Goal: Information Seeking & Learning: Find contact information

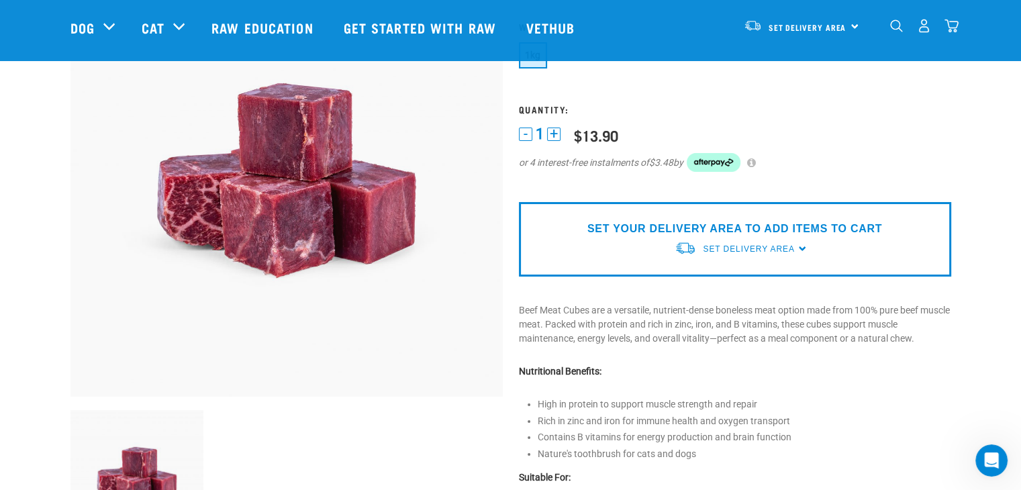
scroll to position [134, 0]
click at [799, 249] on div "SET YOUR DELIVERY AREA TO ADD ITEMS TO CART Set Delivery Area North Island Sout…" at bounding box center [735, 238] width 432 height 74
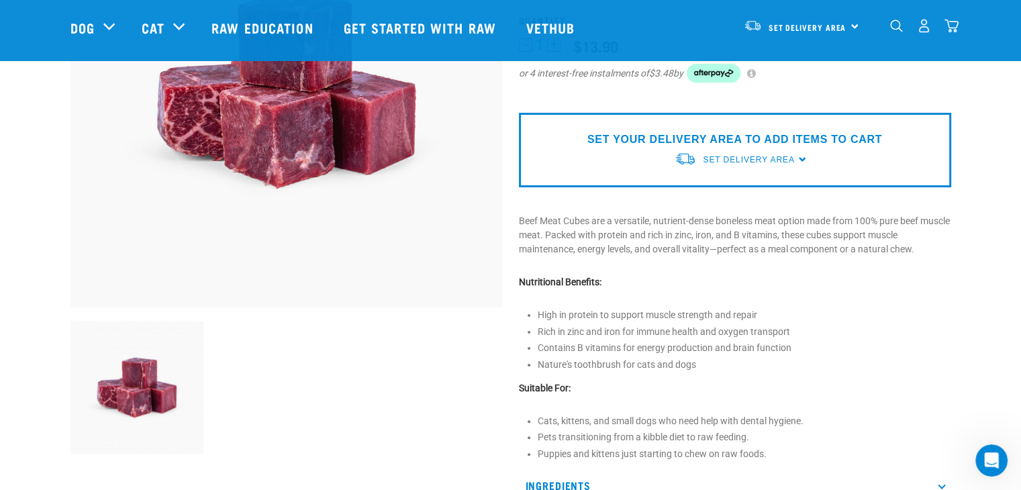
scroll to position [67, 0]
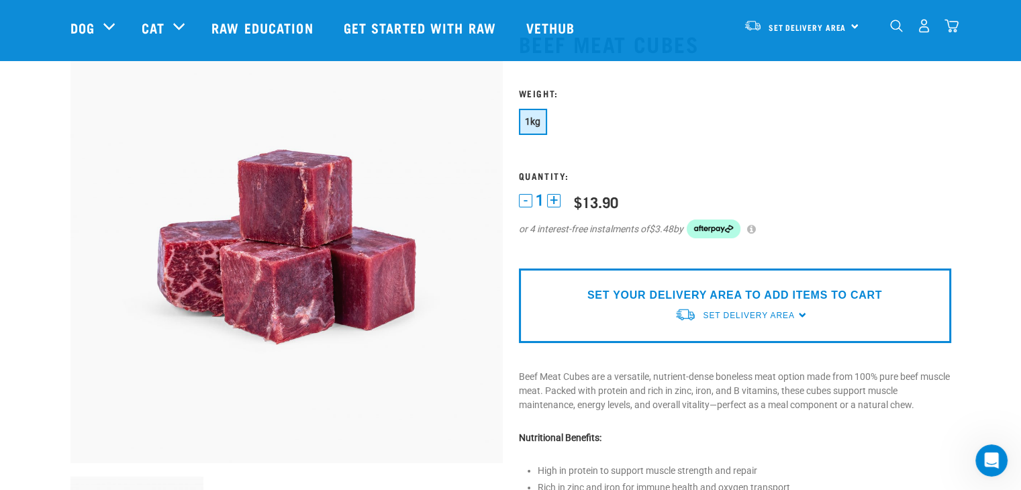
click at [925, 32] on img "dropdown navigation" at bounding box center [924, 26] width 14 height 14
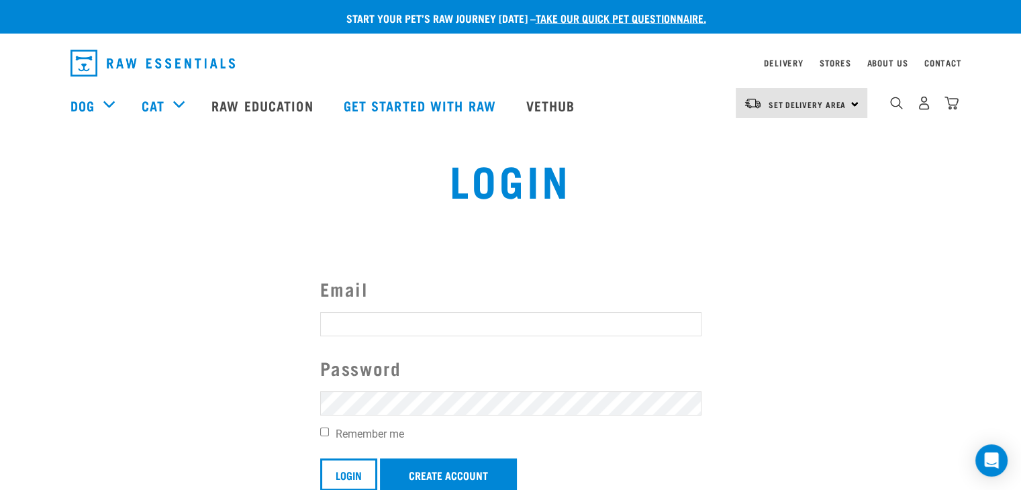
click at [856, 106] on div "Set Delivery Area North Island South Island" at bounding box center [801, 103] width 132 height 30
click at [784, 146] on link "[GEOGRAPHIC_DATA]" at bounding box center [799, 141] width 129 height 30
click at [945, 64] on link "Contact" at bounding box center [943, 62] width 38 height 5
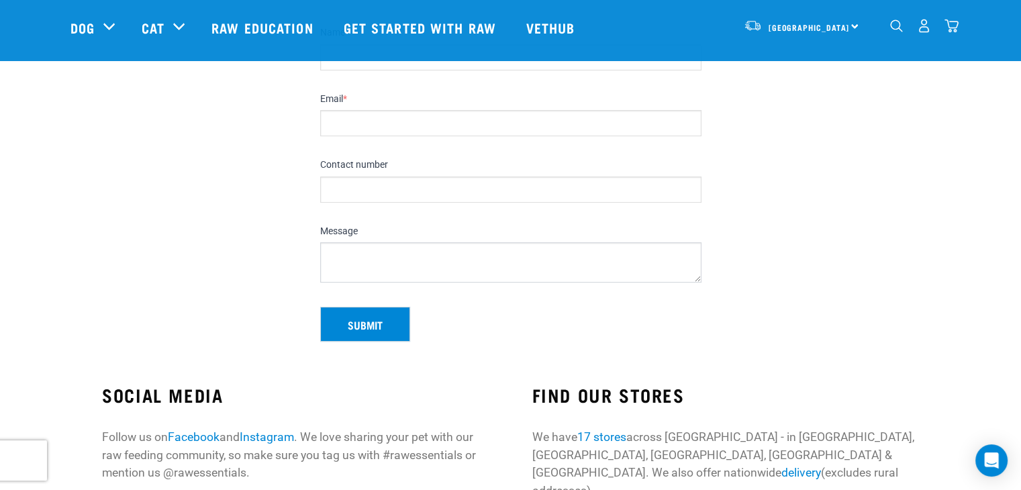
scroll to position [102, 0]
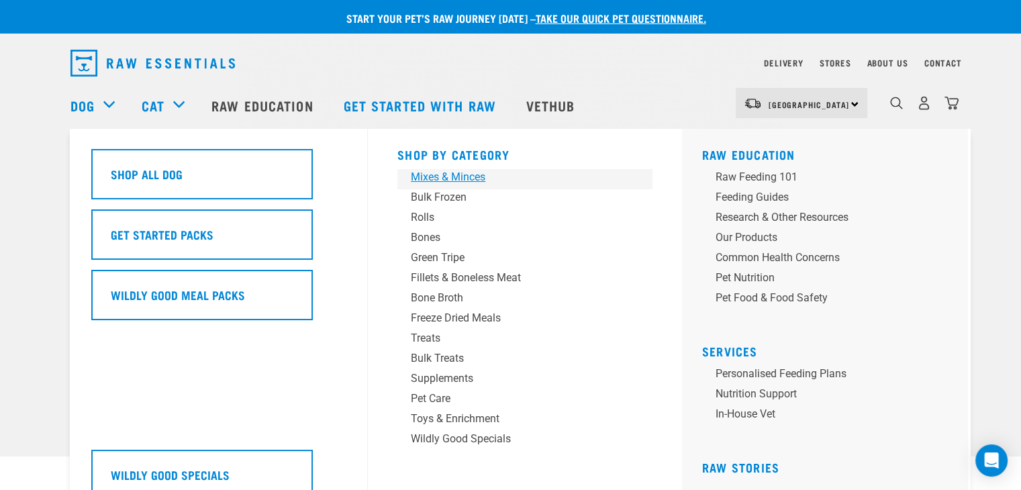
click at [474, 176] on div "Mixes & Minces" at bounding box center [515, 177] width 209 height 16
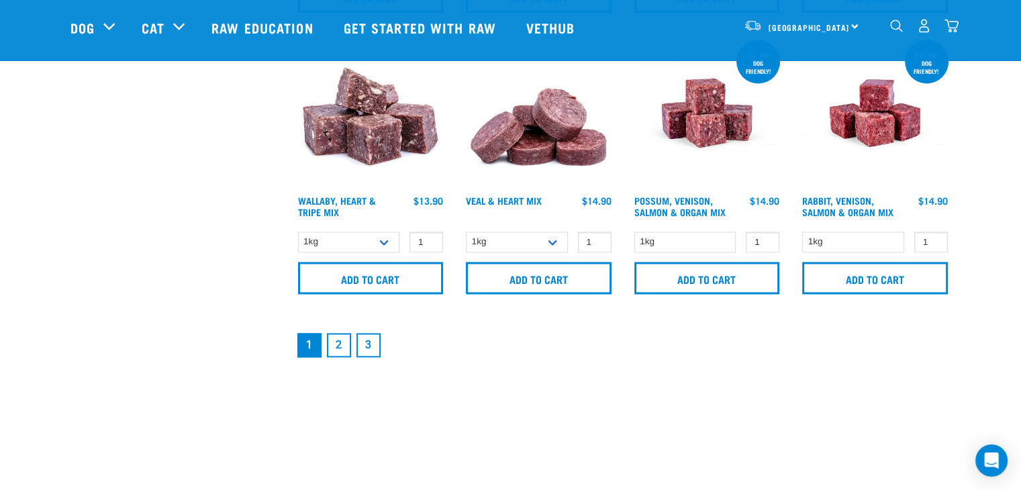
scroll to position [2080, 0]
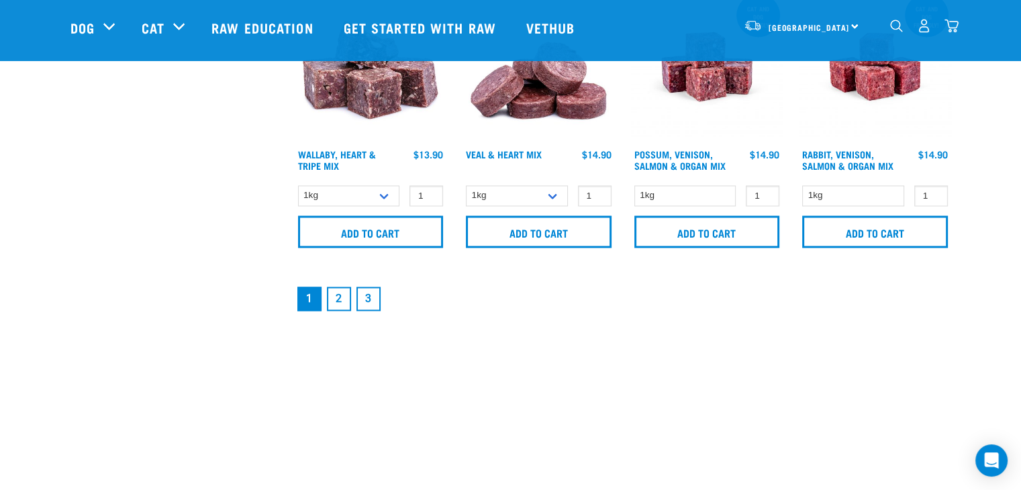
click at [338, 301] on link "2" at bounding box center [339, 299] width 24 height 24
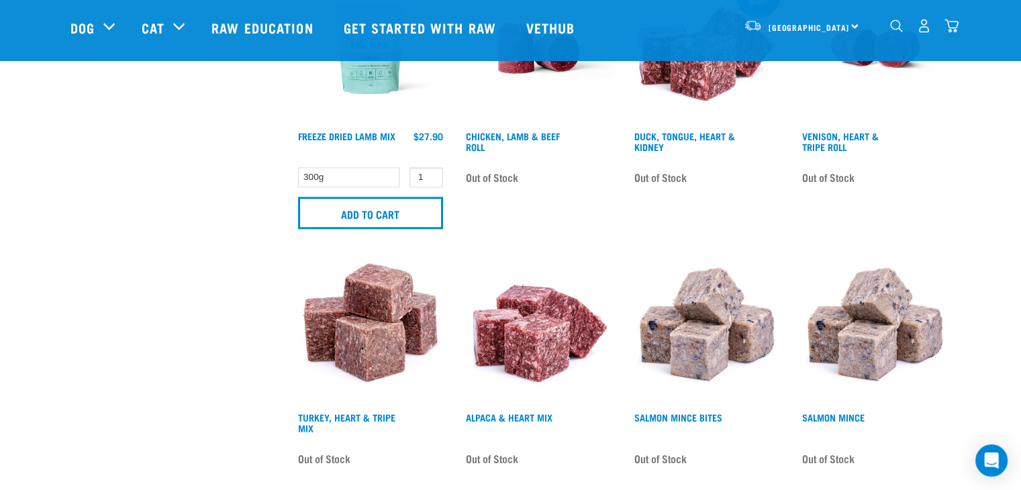
scroll to position [1879, 0]
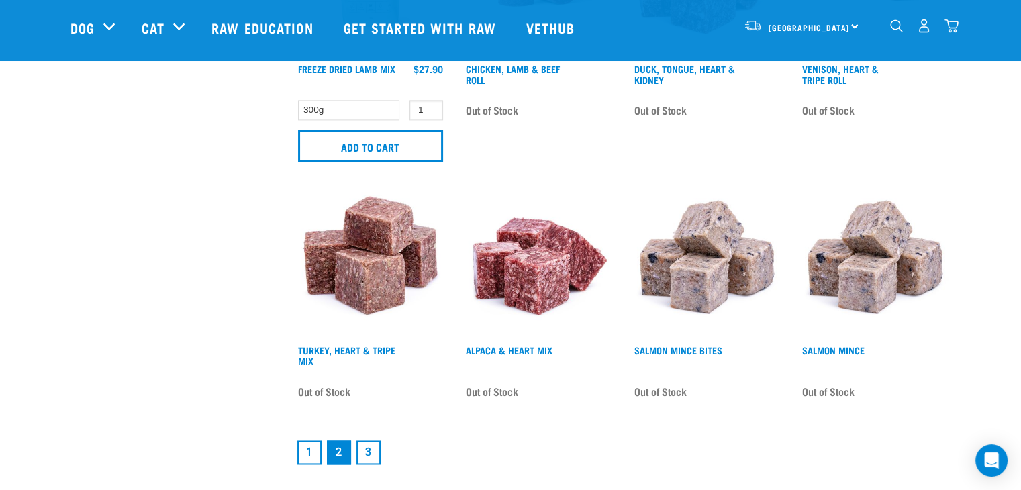
click at [313, 452] on link "1" at bounding box center [309, 452] width 24 height 24
